Goal: Find contact information: Find contact information

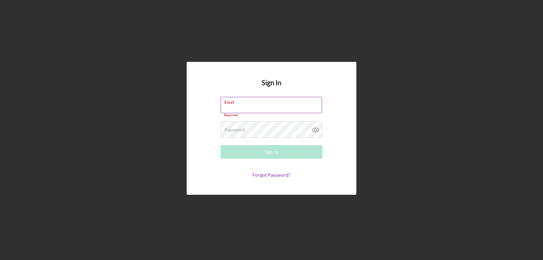
type input "[EMAIL_ADDRESS][DOMAIN_NAME]"
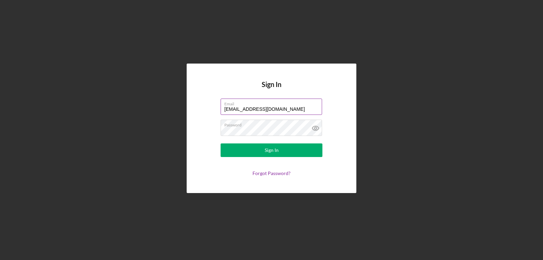
click at [221, 143] on button "Sign In" at bounding box center [272, 150] width 102 height 14
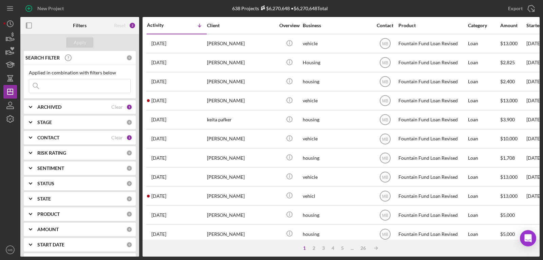
click at [97, 166] on div "SENTIMENT" at bounding box center [81, 167] width 89 height 5
click at [76, 85] on input at bounding box center [79, 86] width 101 height 14
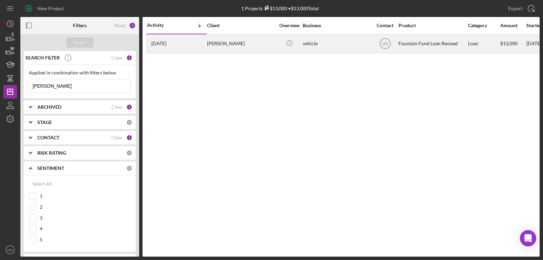
type input "[PERSON_NAME]"
click at [418, 45] on div "Fountain Fund Loan Revised" at bounding box center [432, 44] width 68 height 18
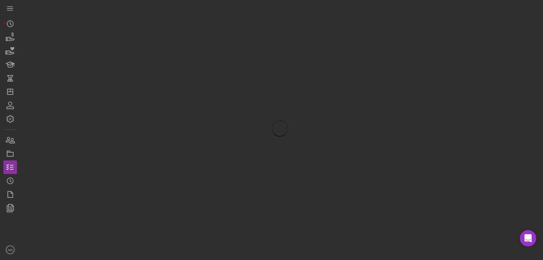
click at [418, 45] on div at bounding box center [279, 128] width 519 height 256
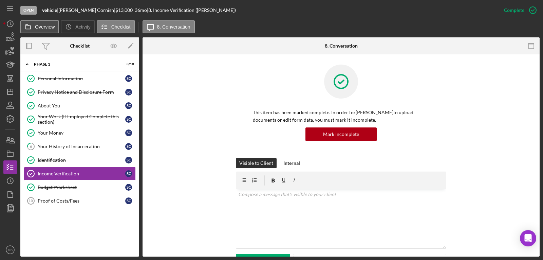
click at [40, 23] on button "Overview" at bounding box center [39, 26] width 39 height 13
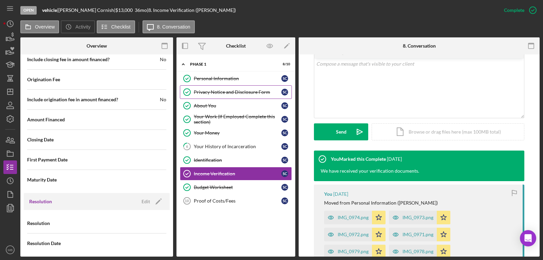
scroll to position [732, 0]
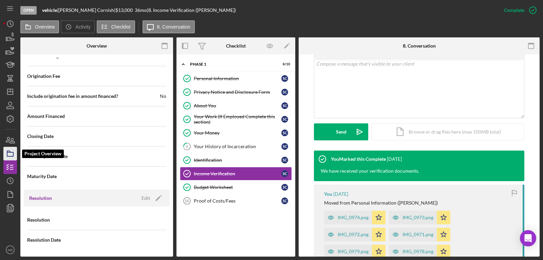
click at [14, 153] on icon "button" at bounding box center [10, 153] width 17 height 17
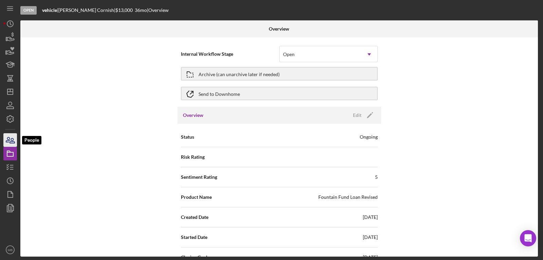
click at [12, 142] on icon "button" at bounding box center [10, 139] width 17 height 17
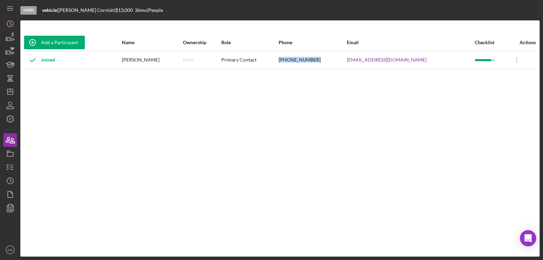
drag, startPoint x: 334, startPoint y: 59, endPoint x: 295, endPoint y: 61, distance: 39.1
click at [295, 61] on tr "Joined [PERSON_NAME] None Primary Contact [PHONE_NUMBER] [EMAIL_ADDRESS][DOMAIN…" at bounding box center [280, 60] width 512 height 18
copy tr "[PHONE_NUMBER]"
click at [14, 110] on icon "button" at bounding box center [10, 105] width 17 height 17
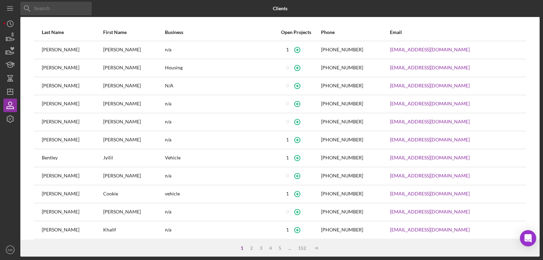
click at [46, 9] on input at bounding box center [55, 9] width 71 height 14
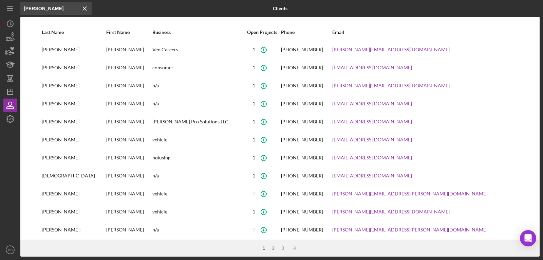
type input "[PERSON_NAME]"
drag, startPoint x: 349, startPoint y: 159, endPoint x: 305, endPoint y: 162, distance: 43.5
click at [305, 162] on tr "[PERSON_NAME] [PHONE_NUMBER] [EMAIL_ADDRESS][DOMAIN_NAME]" at bounding box center [280, 158] width 492 height 18
copy div "[PHONE_NUMBER]"
click at [86, 8] on icon "Icon/Menu Close" at bounding box center [85, 9] width 14 height 14
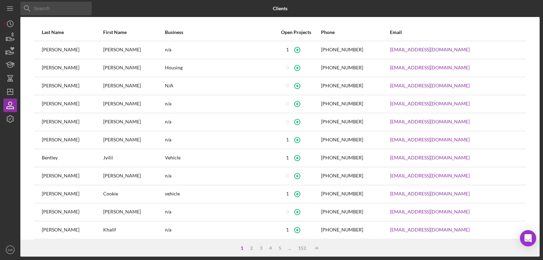
click at [86, 8] on input at bounding box center [55, 9] width 71 height 14
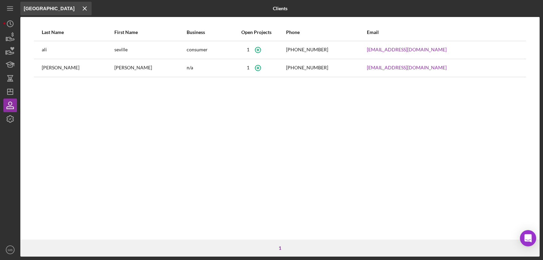
type input "[GEOGRAPHIC_DATA]"
drag, startPoint x: 322, startPoint y: 50, endPoint x: 281, endPoint y: 48, distance: 41.8
click at [281, 48] on tr "[PERSON_NAME] consumer [PHONE_NUMBER] [EMAIL_ADDRESS][DOMAIN_NAME]" at bounding box center [280, 50] width 492 height 18
copy div "[PHONE_NUMBER]"
click at [88, 6] on icon "Icon/Menu Close" at bounding box center [85, 9] width 14 height 14
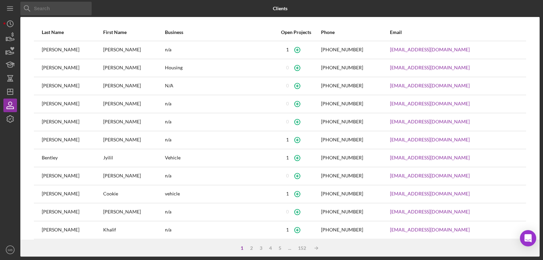
click at [50, 12] on input at bounding box center [55, 9] width 71 height 14
type input "K"
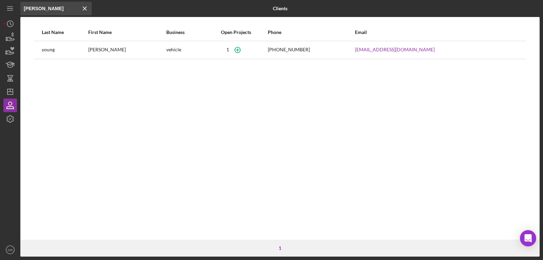
type input "[PERSON_NAME]"
drag, startPoint x: 326, startPoint y: 48, endPoint x: 285, endPoint y: 44, distance: 41.5
click at [285, 44] on tr "[PERSON_NAME] vehicle [PHONE_NUMBER] [EMAIL_ADDRESS][DOMAIN_NAME]" at bounding box center [280, 50] width 492 height 18
copy div "[PHONE_NUMBER]"
click at [85, 10] on icon "Icon/Menu Close" at bounding box center [85, 9] width 14 height 14
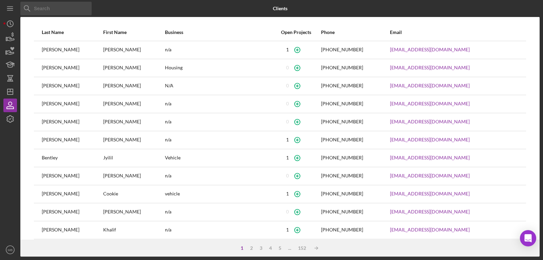
click at [85, 10] on input at bounding box center [55, 9] width 71 height 14
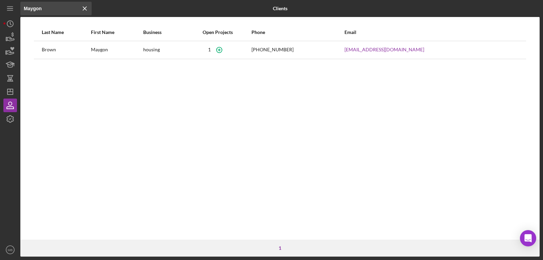
type input "Maygon"
drag, startPoint x: 336, startPoint y: 46, endPoint x: 281, endPoint y: 46, distance: 55.0
click at [281, 46] on tr "[PERSON_NAME] housing [PHONE_NUMBER] [EMAIL_ADDRESS][DOMAIN_NAME]" at bounding box center [280, 50] width 492 height 18
copy div "[PHONE_NUMBER]"
click at [86, 7] on line at bounding box center [84, 8] width 3 height 3
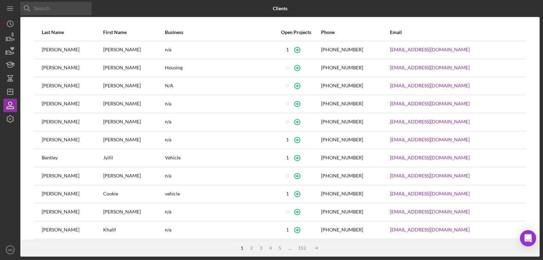
click at [86, 7] on input at bounding box center [55, 9] width 71 height 14
type input "K"
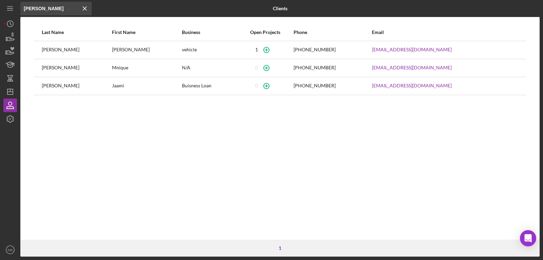
type input "[PERSON_NAME]"
drag, startPoint x: 312, startPoint y: 47, endPoint x: 263, endPoint y: 46, distance: 49.2
click at [263, 46] on tr "[PERSON_NAME] vehicle [PHONE_NUMBER] [EMAIL_ADDRESS][DOMAIN_NAME]" at bounding box center [280, 50] width 492 height 18
copy div "[PHONE_NUMBER]"
click at [86, 6] on icon "Icon/Menu Close" at bounding box center [85, 9] width 14 height 14
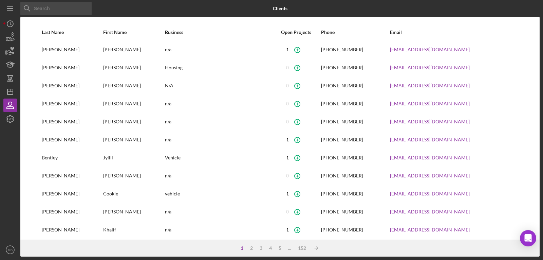
click at [86, 6] on input at bounding box center [55, 9] width 71 height 14
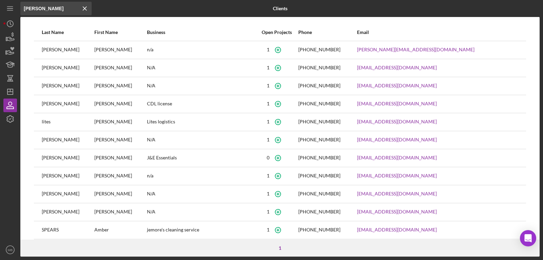
type input "[PERSON_NAME]"
drag, startPoint x: 370, startPoint y: 104, endPoint x: 333, endPoint y: 99, distance: 37.9
click at [333, 99] on tr "[PERSON_NAME] CDL license [PHONE_NUMBER] [EMAIL_ADDRESS][DOMAIN_NAME]" at bounding box center [280, 104] width 492 height 18
copy div "[PHONE_NUMBER]"
click at [85, 5] on icon "Icon/Menu Close" at bounding box center [85, 9] width 14 height 14
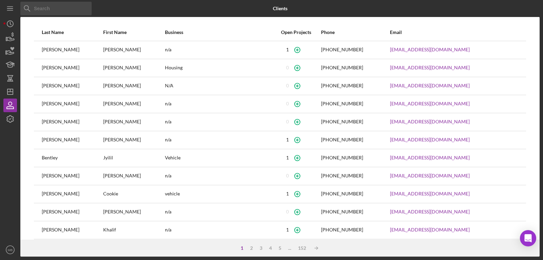
click at [85, 5] on input at bounding box center [55, 9] width 71 height 14
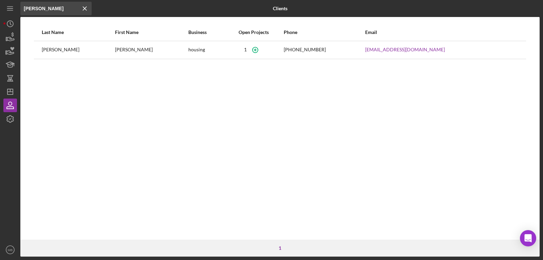
type input "[PERSON_NAME]"
drag, startPoint x: 336, startPoint y: 50, endPoint x: 280, endPoint y: 50, distance: 56.3
click at [280, 50] on tr "[PERSON_NAME] housing [PHONE_NUMBER] [EMAIL_ADDRESS][DOMAIN_NAME]" at bounding box center [280, 50] width 492 height 18
copy div "[PHONE_NUMBER]"
click at [85, 6] on icon "Icon/Menu Close" at bounding box center [85, 9] width 14 height 14
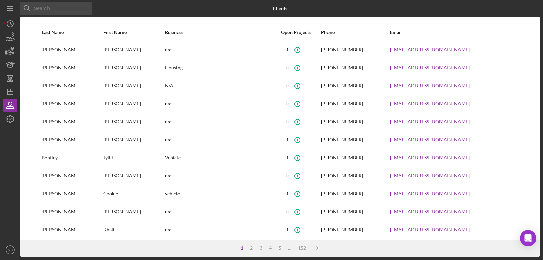
click at [85, 6] on input at bounding box center [55, 9] width 71 height 14
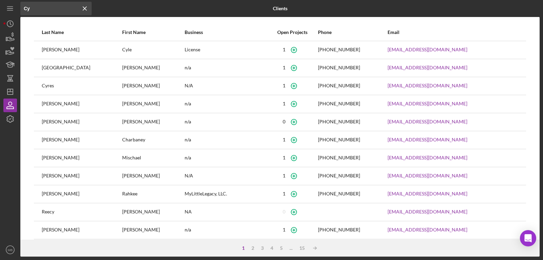
type input "Cy"
drag, startPoint x: 334, startPoint y: 51, endPoint x: 285, endPoint y: 46, distance: 49.4
click at [285, 46] on tr "[PERSON_NAME] License [PHONE_NUMBER] [EMAIL_ADDRESS][DOMAIN_NAME]" at bounding box center [280, 50] width 492 height 18
copy div "[PHONE_NUMBER]"
click at [88, 10] on icon "Icon/Menu Close" at bounding box center [85, 9] width 14 height 14
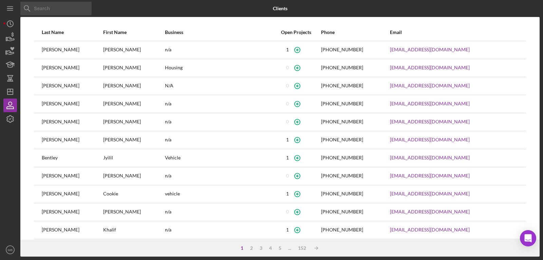
click at [88, 10] on input at bounding box center [55, 9] width 71 height 14
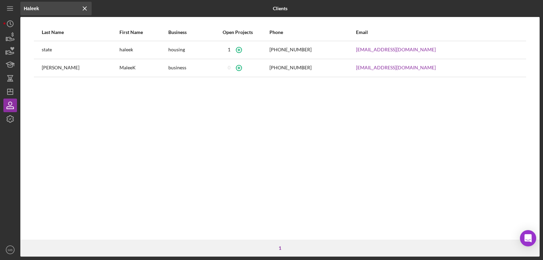
type input "Haleek"
drag, startPoint x: 307, startPoint y: 45, endPoint x: 252, endPoint y: 47, distance: 54.7
click at [252, 47] on tr "state haleek housing [PHONE_NUMBER] [EMAIL_ADDRESS][DOMAIN_NAME]" at bounding box center [280, 50] width 492 height 18
copy div "[PHONE_NUMBER]"
click at [86, 8] on icon "Icon/Menu Close" at bounding box center [85, 9] width 14 height 14
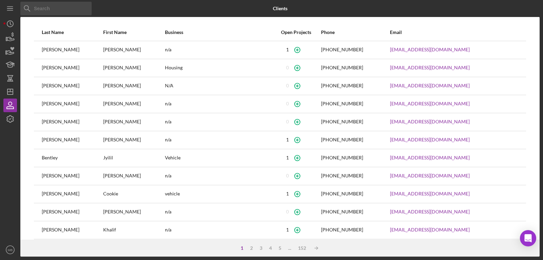
click at [86, 11] on input at bounding box center [55, 9] width 71 height 14
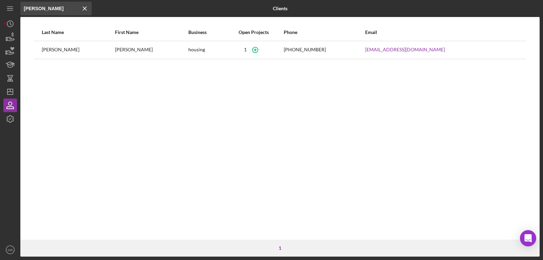
type input "[PERSON_NAME]"
drag, startPoint x: 328, startPoint y: 48, endPoint x: 279, endPoint y: 43, distance: 49.5
click at [279, 43] on tr "[PERSON_NAME] housing [PHONE_NUMBER] [EMAIL_ADDRESS][DOMAIN_NAME]" at bounding box center [280, 50] width 492 height 18
